Goal: Navigation & Orientation: Find specific page/section

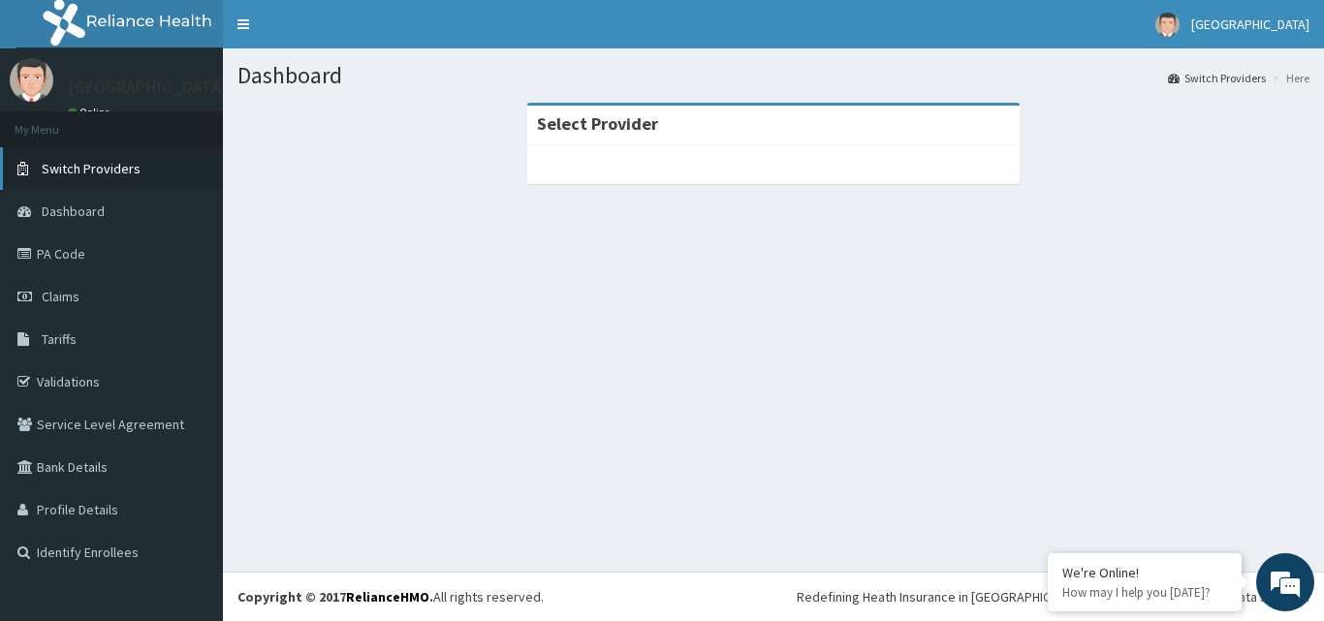
click at [102, 159] on link "Switch Providers" at bounding box center [111, 168] width 223 height 43
click at [112, 164] on span "Switch Providers" at bounding box center [91, 168] width 99 height 17
click at [96, 165] on span "Switch Providers" at bounding box center [91, 168] width 99 height 17
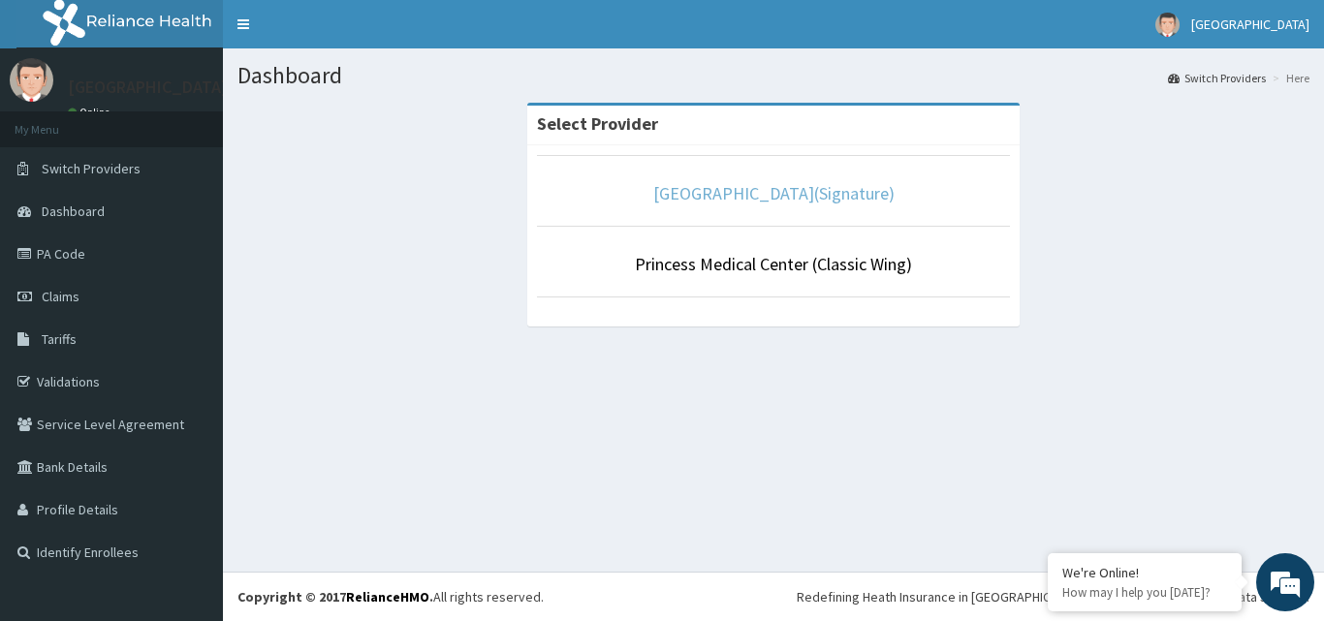
click at [780, 199] on link "Princess Medical Center(Signature)" at bounding box center [773, 193] width 241 height 22
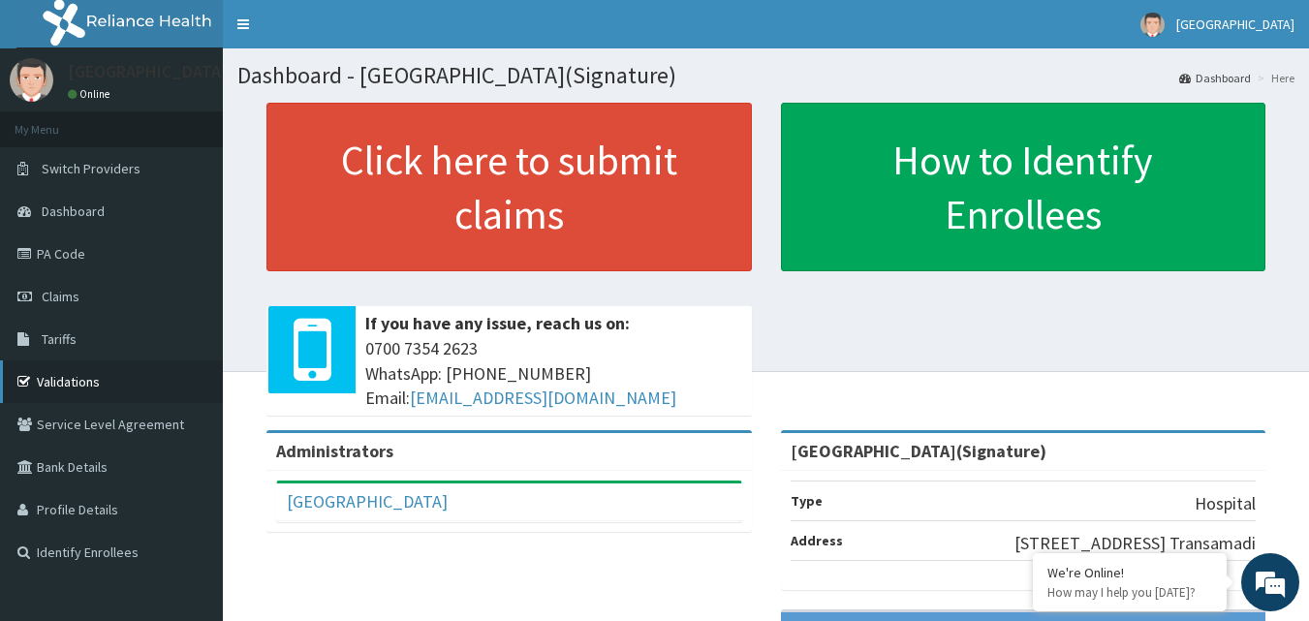
click at [69, 381] on link "Validations" at bounding box center [111, 382] width 223 height 43
